Goal: Check status

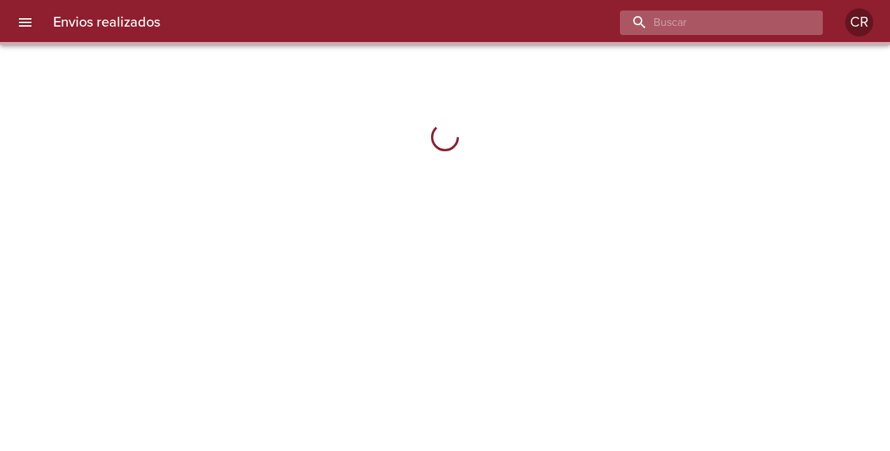
click at [763, 24] on input "buscar" at bounding box center [709, 22] width 179 height 24
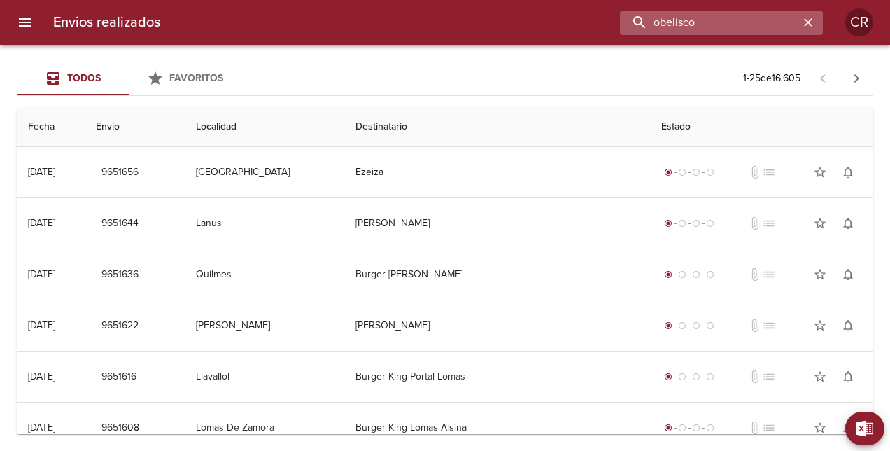
type input "obelisco"
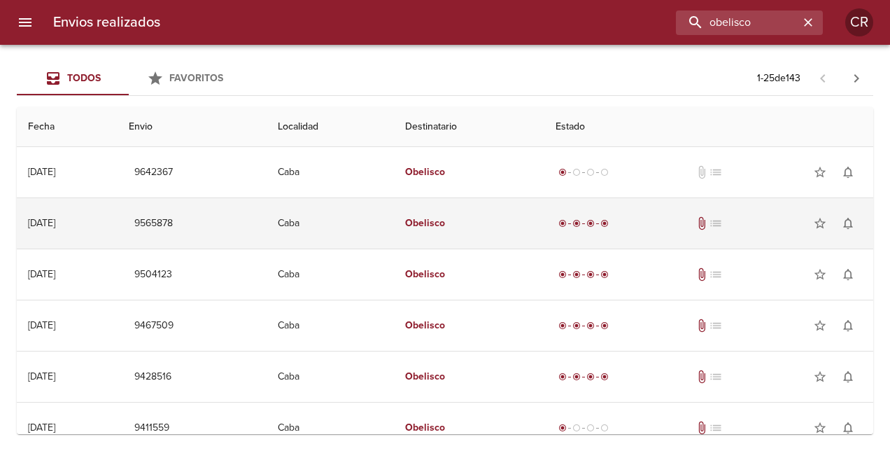
click at [442, 222] on em "Obelisco" at bounding box center [425, 223] width 40 height 12
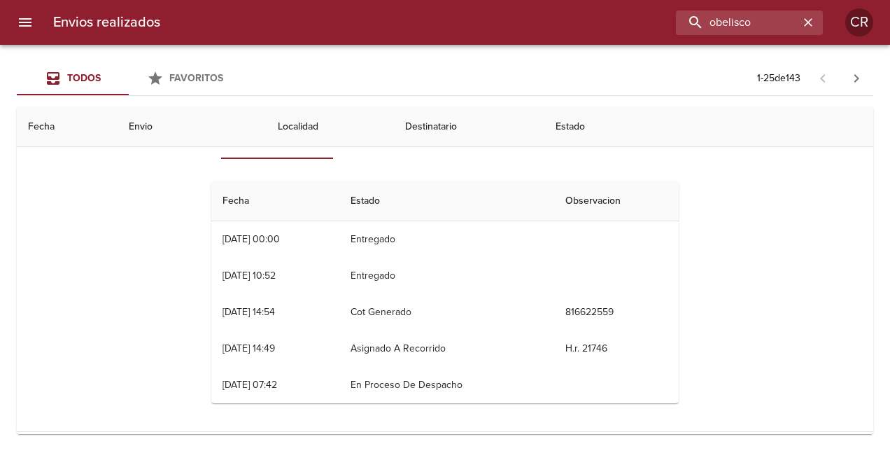
scroll to position [70, 0]
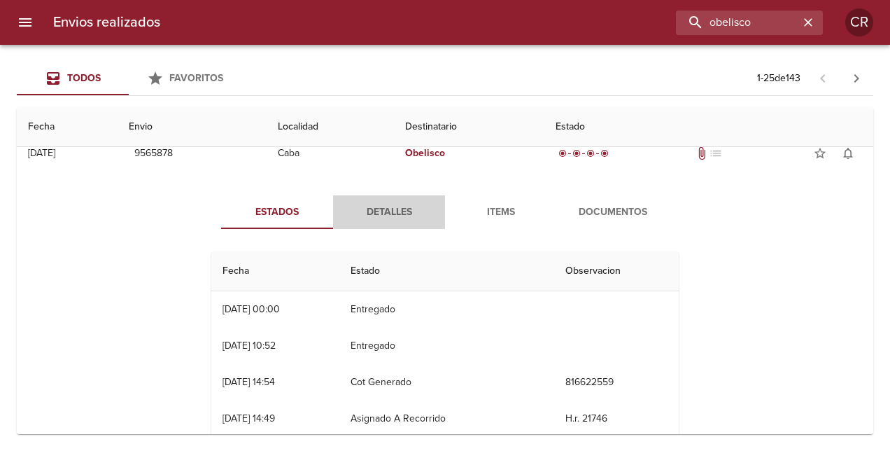
click at [381, 206] on span "Detalles" at bounding box center [388, 212] width 95 height 17
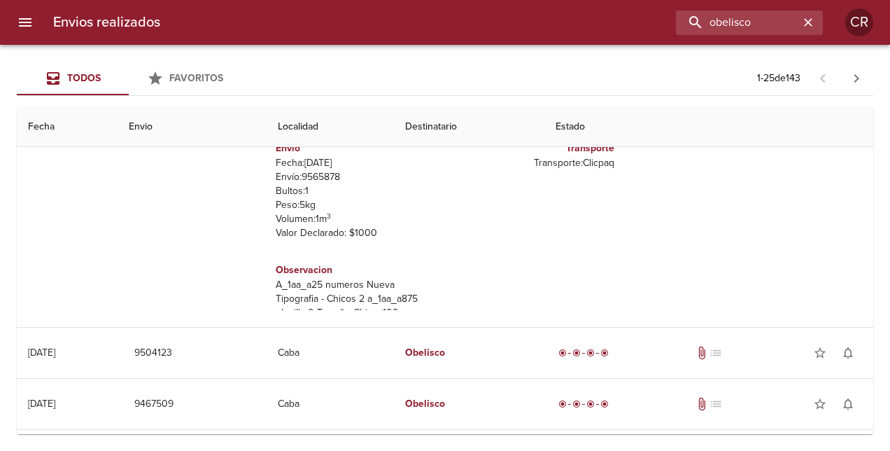
scroll to position [0, 0]
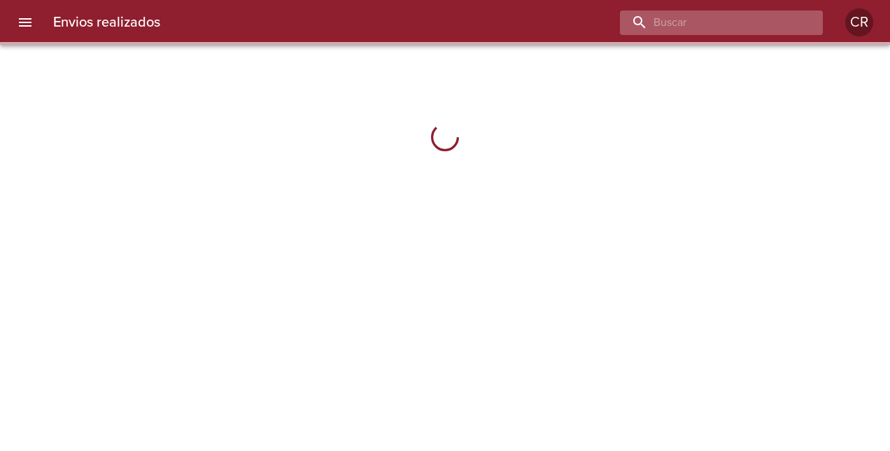
click at [767, 32] on input "buscar" at bounding box center [709, 22] width 179 height 24
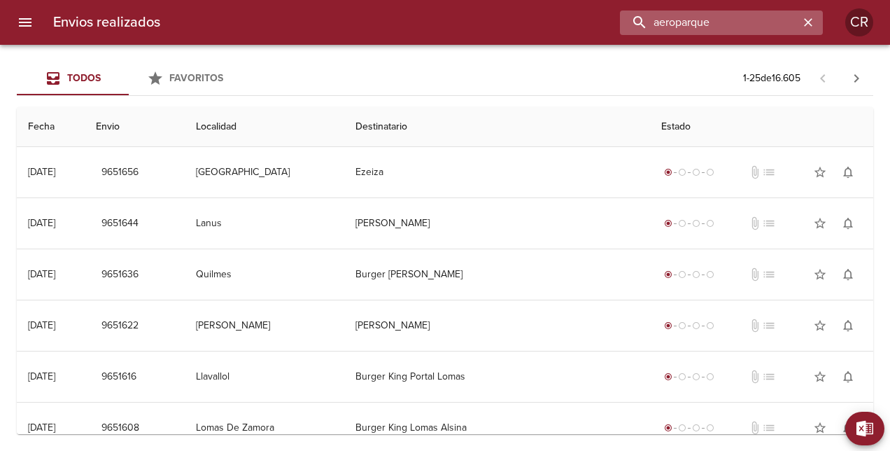
type input "aeroparque"
